Goal: Information Seeking & Learning: Understand process/instructions

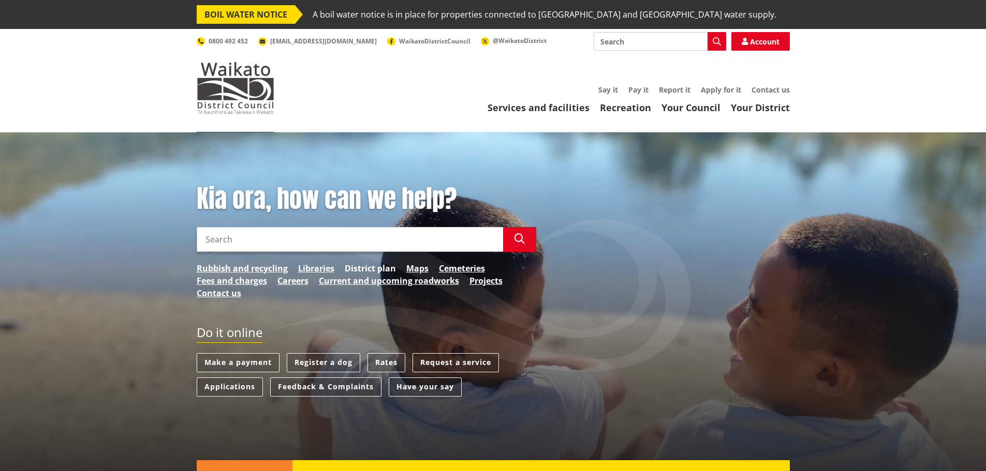
click at [363, 267] on link "District plan" at bounding box center [370, 268] width 51 height 12
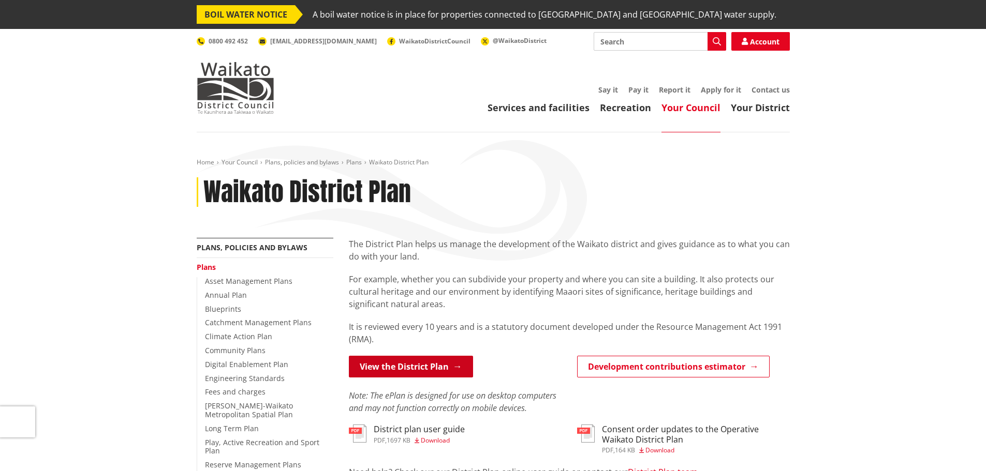
click at [406, 365] on link "View the District Plan" at bounding box center [411, 367] width 124 height 22
